Goal: Find specific page/section: Find specific page/section

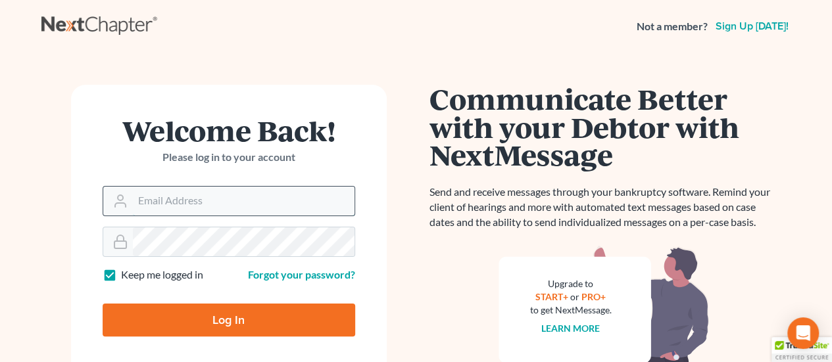
click at [287, 205] on input "Email Address" at bounding box center [244, 201] width 222 height 29
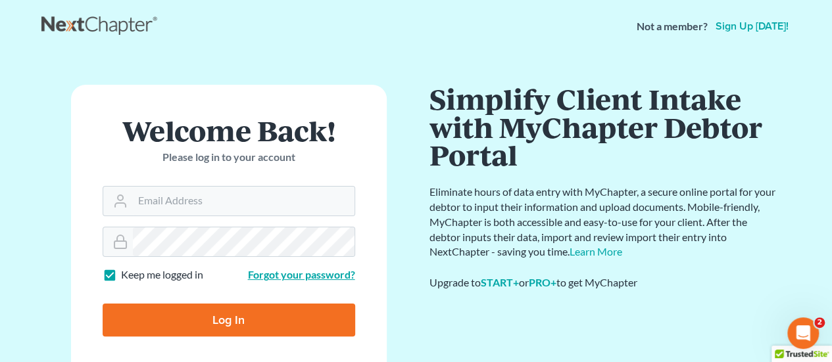
type input "Crystal@attorneydebtfighters.com"
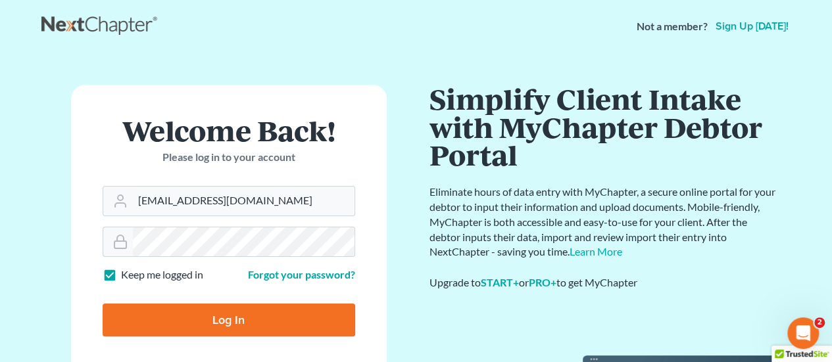
type input "Thinking..."
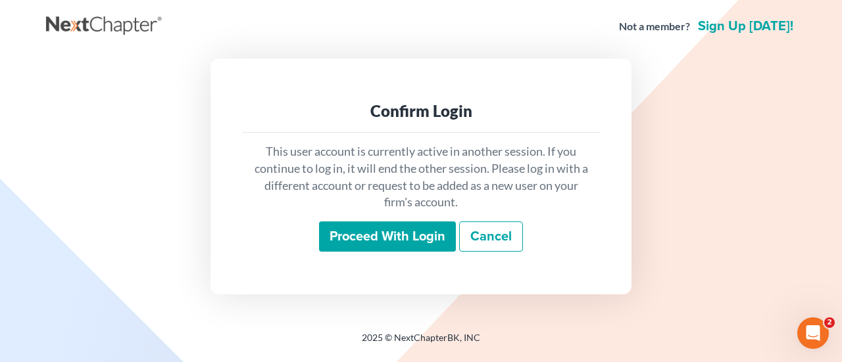
drag, startPoint x: 346, startPoint y: 218, endPoint x: 347, endPoint y: 225, distance: 7.4
click at [346, 218] on div "This user account is currently active in another session. If you continue to lo…" at bounding box center [421, 198] width 358 height 130
click at [349, 231] on input "Proceed with login" at bounding box center [387, 237] width 137 height 30
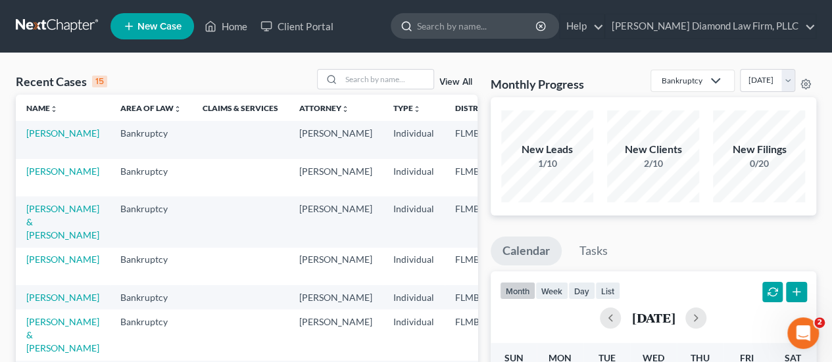
drag, startPoint x: 480, startPoint y: 26, endPoint x: 526, endPoint y: 34, distance: 46.7
click at [480, 26] on input "search" at bounding box center [477, 26] width 120 height 24
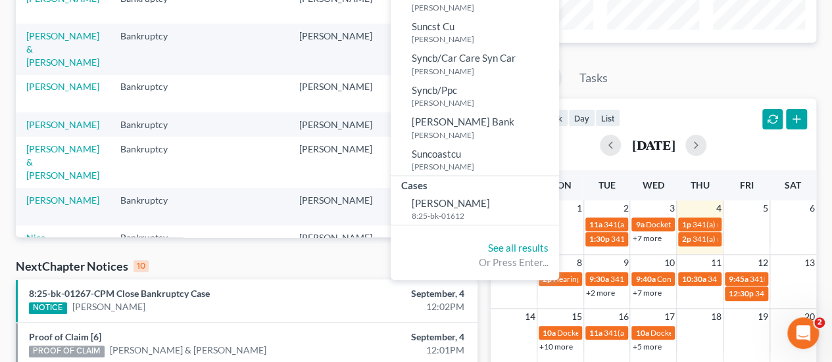
scroll to position [159, 0]
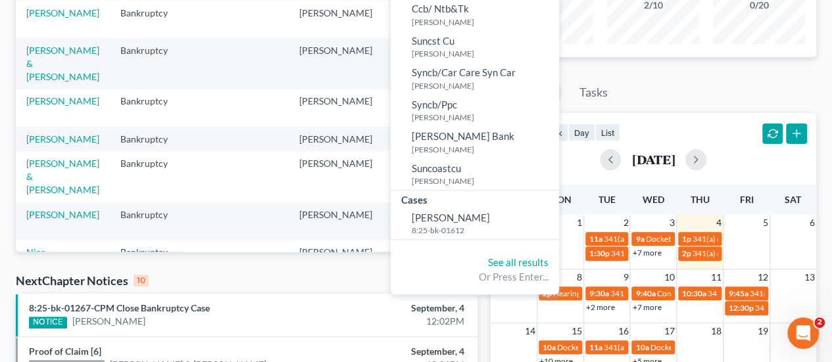
type input "[PERSON_NAME]"
click at [490, 223] on span "[PERSON_NAME]" at bounding box center [451, 218] width 78 height 12
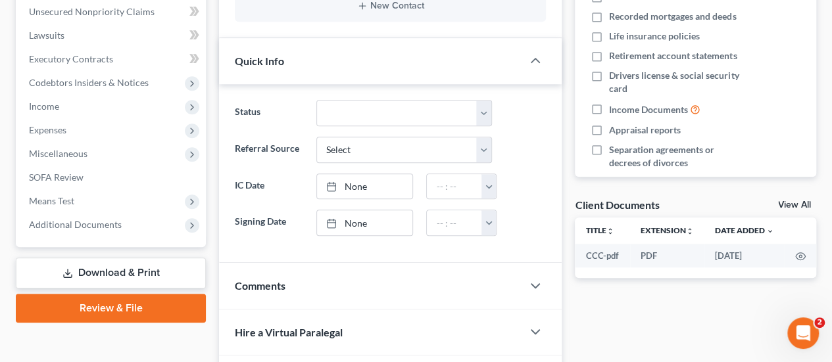
scroll to position [329, 0]
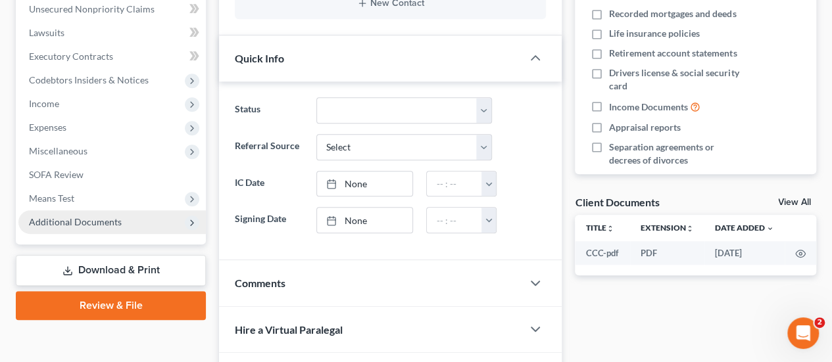
click at [107, 219] on span "Additional Documents" at bounding box center [75, 221] width 93 height 11
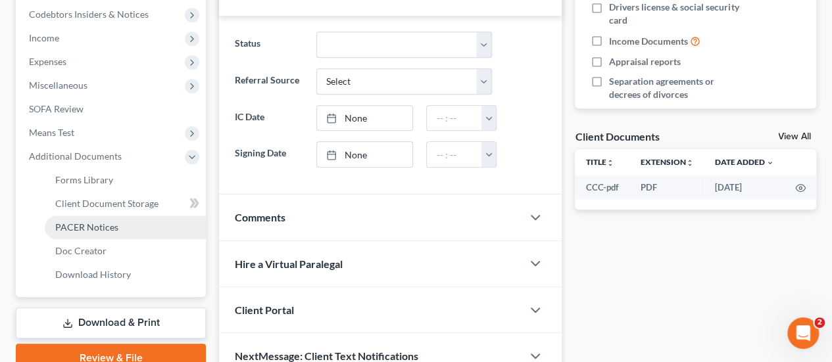
click at [144, 228] on link "PACER Notices" at bounding box center [125, 228] width 161 height 24
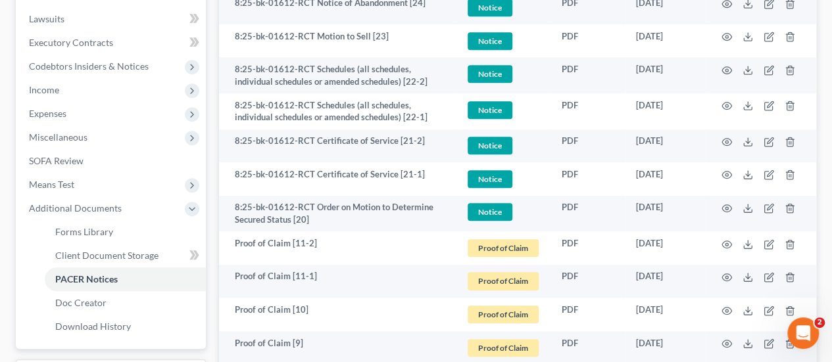
scroll to position [197, 0]
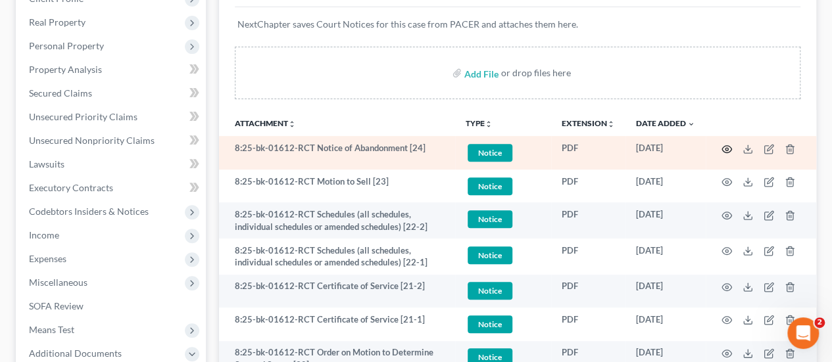
click at [731, 145] on icon "button" at bounding box center [727, 149] width 11 height 11
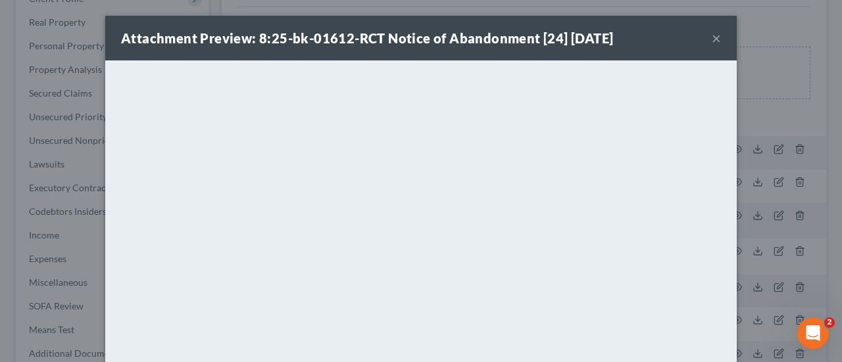
click at [712, 37] on button "×" at bounding box center [716, 38] width 9 height 16
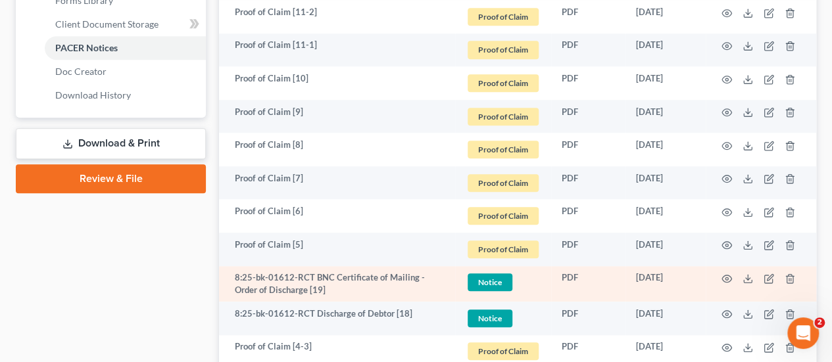
scroll to position [592, 0]
